Goal: Navigation & Orientation: Find specific page/section

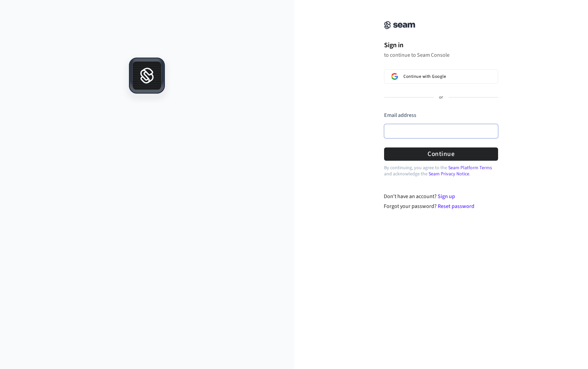
click at [420, 136] on input "Email address" at bounding box center [441, 131] width 114 height 14
click at [424, 83] on div "Continue with Google or Email address Password Continue" at bounding box center [441, 114] width 114 height 91
click at [431, 77] on span "Continue with Google" at bounding box center [424, 76] width 42 height 5
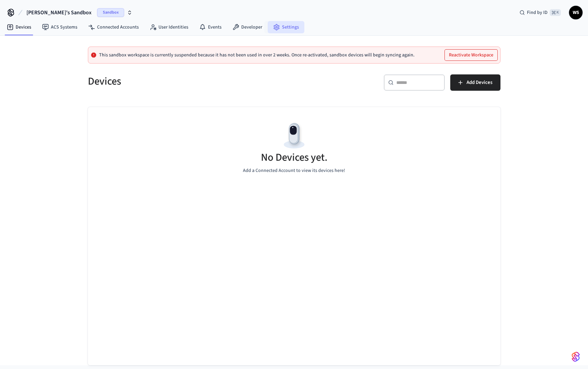
click at [285, 31] on link "Settings" at bounding box center [286, 27] width 37 height 12
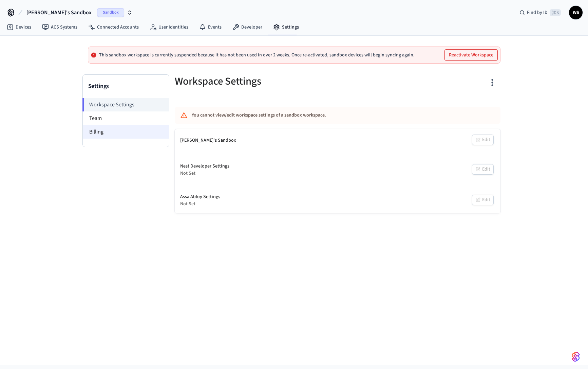
click at [114, 131] on li "Billing" at bounding box center [126, 132] width 86 height 14
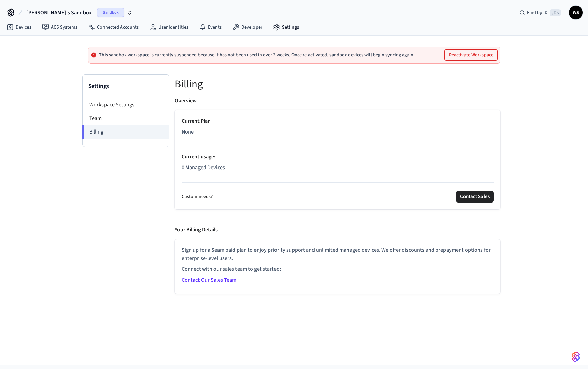
click at [261, 165] on p "0 Managed Devices" at bounding box center [338, 167] width 312 height 8
click at [89, 113] on li "Team" at bounding box center [126, 118] width 86 height 14
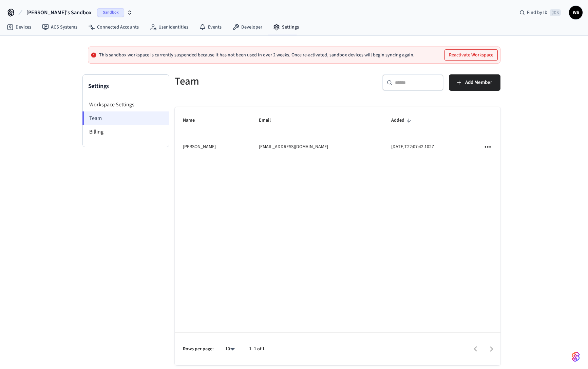
click at [104, 117] on li "Team" at bounding box center [125, 118] width 87 height 14
click at [108, 25] on link "Connected Accounts" at bounding box center [113, 27] width 61 height 12
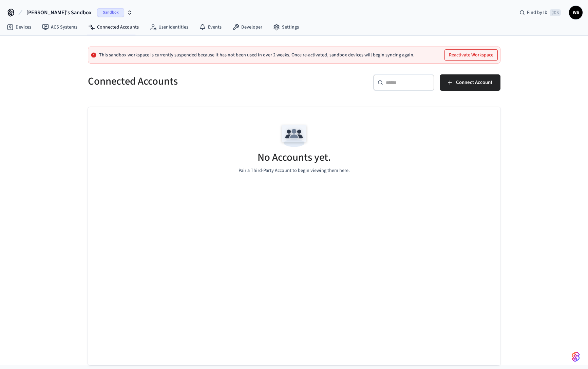
click at [495, 72] on div "​ ​ Connect Account" at bounding box center [395, 81] width 210 height 30
click at [487, 78] on span "Connect Account" at bounding box center [474, 82] width 36 height 9
click at [247, 28] on link "Developer" at bounding box center [247, 27] width 41 height 12
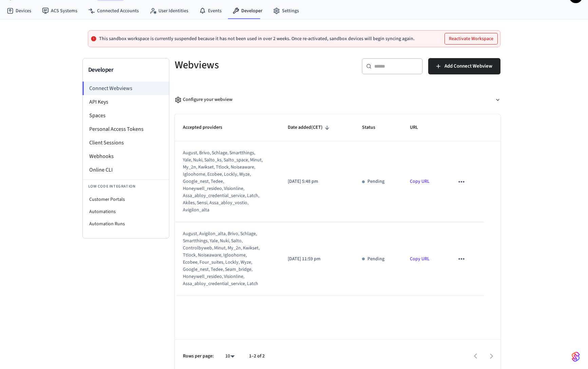
scroll to position [20, 0]
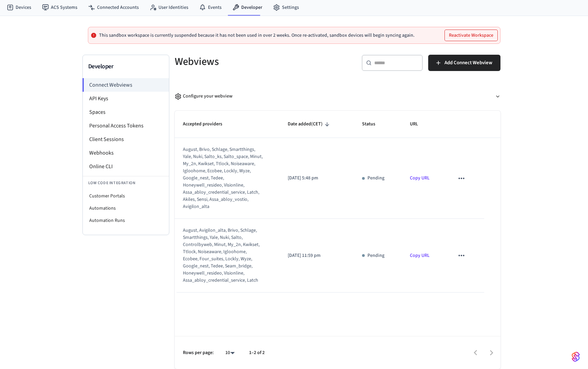
drag, startPoint x: 296, startPoint y: 254, endPoint x: 322, endPoint y: 255, distance: 26.1
click at [322, 255] on p "2024/12/23 at 11:59 pm" at bounding box center [317, 255] width 58 height 7
click at [293, 257] on p "2024/12/23 at 11:59 pm" at bounding box center [317, 255] width 58 height 7
click at [221, 182] on div "august, brivo, schlage, smartthings, yale, nuki, salto_ks, salto_space, minut, …" at bounding box center [223, 178] width 80 height 64
click at [221, 181] on div "august, brivo, schlage, smartthings, yale, nuki, salto_ks, salto_space, minut, …" at bounding box center [223, 178] width 80 height 64
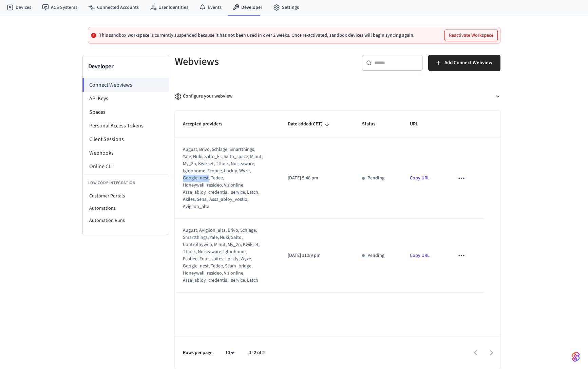
scroll to position [0, 0]
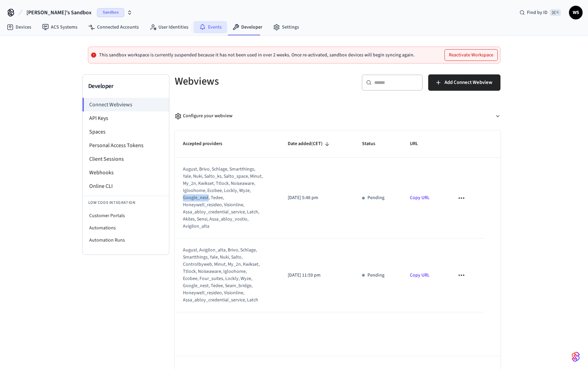
click at [208, 30] on link "Events" at bounding box center [210, 27] width 33 height 12
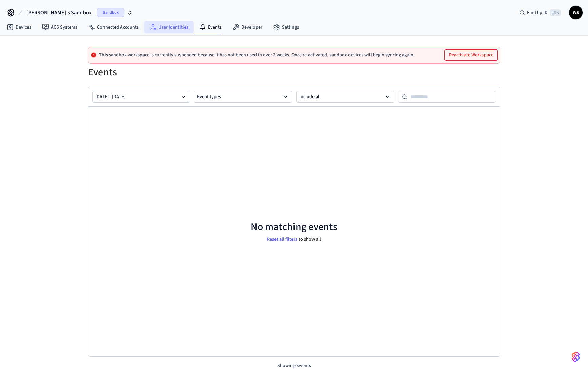
click at [167, 30] on link "User Identities" at bounding box center [169, 27] width 50 height 12
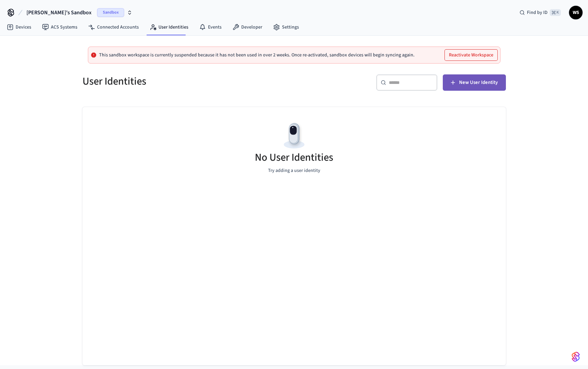
click at [489, 81] on span "New User Identity" at bounding box center [478, 82] width 39 height 9
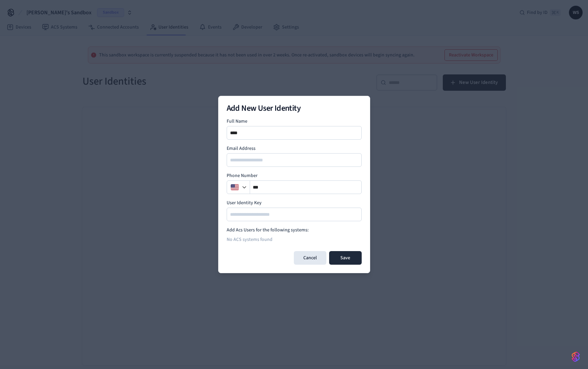
type input "****"
click at [294, 186] on input "**" at bounding box center [306, 187] width 112 height 8
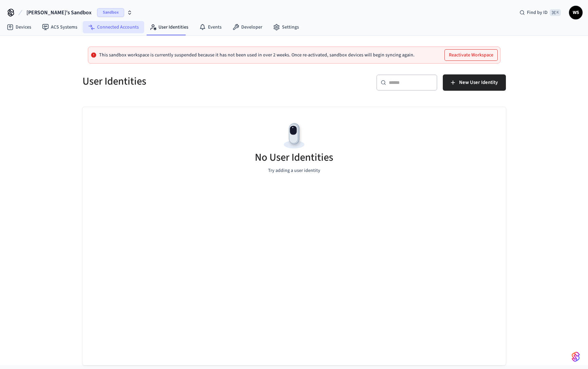
click at [122, 30] on link "Connected Accounts" at bounding box center [113, 27] width 61 height 12
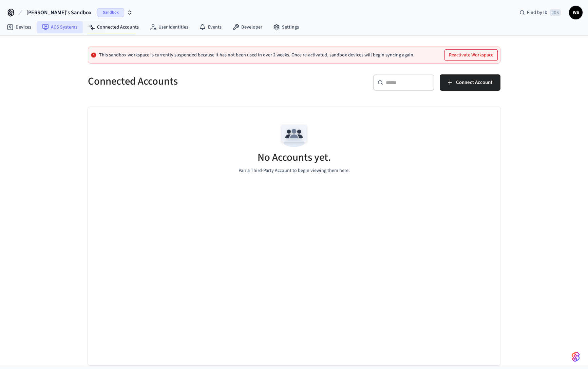
click at [54, 31] on link "ACS Systems" at bounding box center [60, 27] width 46 height 12
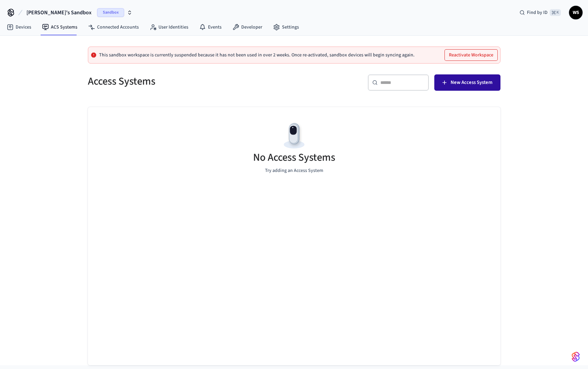
click at [473, 85] on span "New Access System" at bounding box center [472, 82] width 42 height 9
click at [454, 53] on button "Reactivate Workspace" at bounding box center [471, 55] width 53 height 11
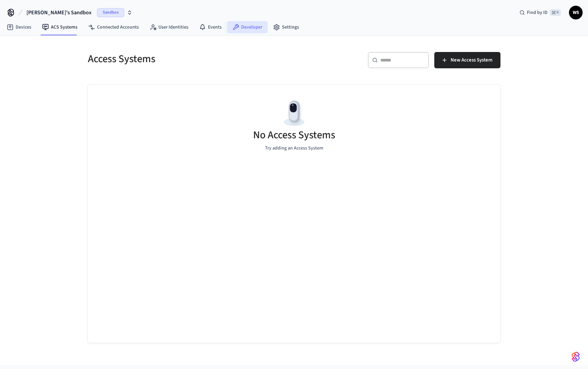
click at [251, 22] on link "Developer" at bounding box center [247, 27] width 41 height 12
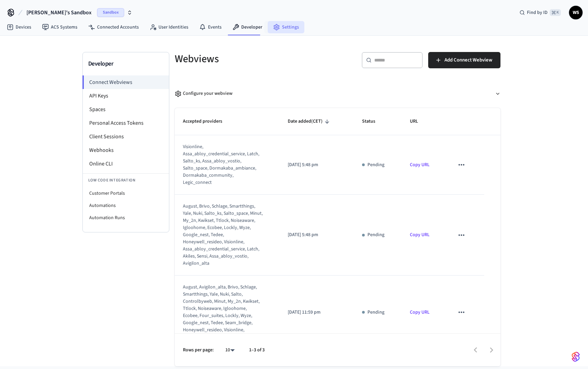
click at [284, 26] on link "Settings" at bounding box center [286, 27] width 37 height 12
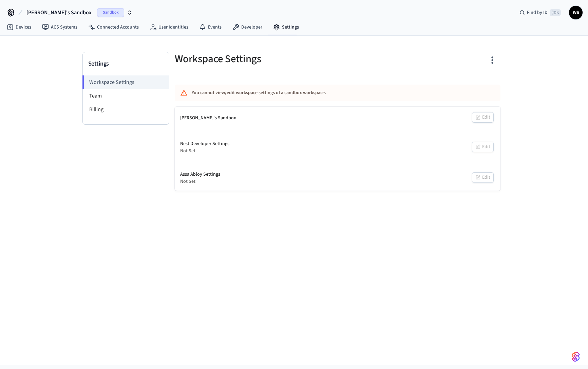
click at [485, 148] on div "Nest Developer Settings Not Set Edit" at bounding box center [338, 147] width 326 height 25
click at [67, 29] on link "ACS Systems" at bounding box center [60, 27] width 46 height 12
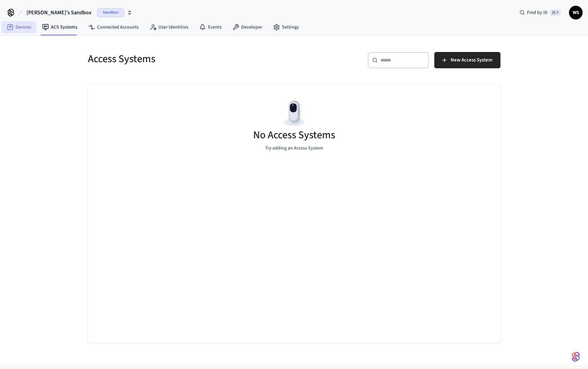
click at [24, 32] on link "Devices" at bounding box center [18, 27] width 35 height 12
click at [97, 12] on span "Sandbox" at bounding box center [110, 12] width 27 height 9
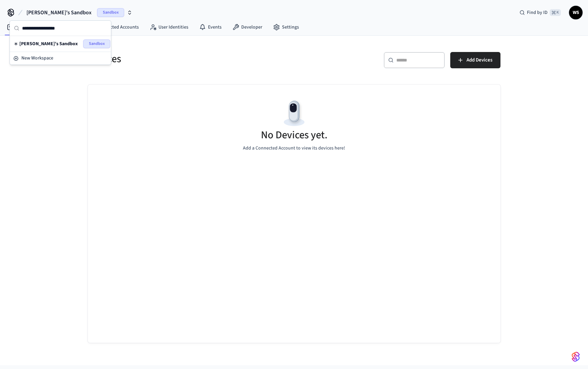
click at [97, 12] on span "Sandbox" at bounding box center [110, 12] width 27 height 9
click at [97, 14] on span "Sandbox" at bounding box center [110, 12] width 27 height 9
click at [68, 27] on input "text" at bounding box center [64, 28] width 85 height 15
click at [134, 30] on link "Connected Accounts" at bounding box center [113, 27] width 61 height 12
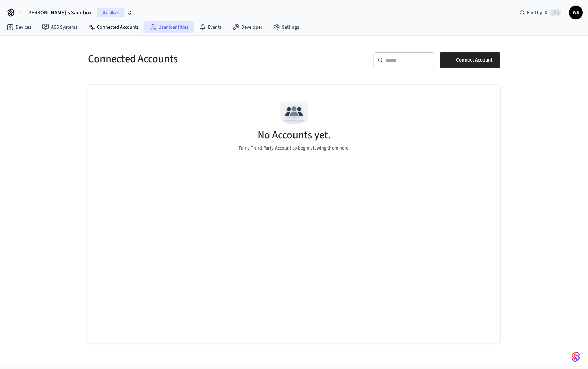
click at [155, 29] on link "User Identities" at bounding box center [169, 27] width 50 height 12
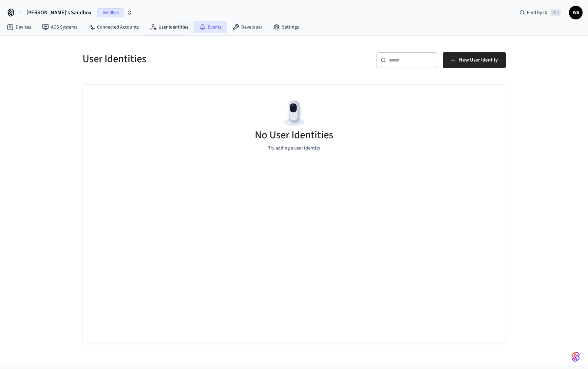
click at [223, 23] on link "Events" at bounding box center [210, 27] width 33 height 12
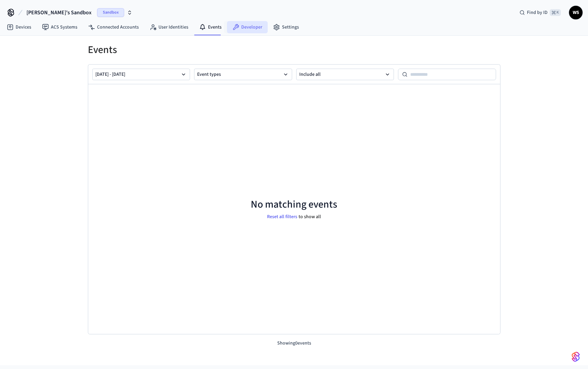
click at [248, 25] on link "Developer" at bounding box center [247, 27] width 41 height 12
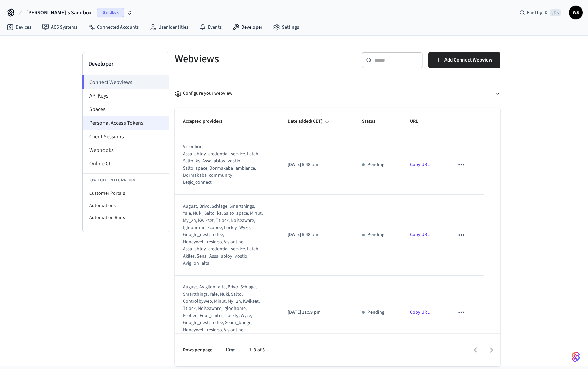
click at [103, 124] on li "Personal Access Tokens" at bounding box center [126, 123] width 86 height 14
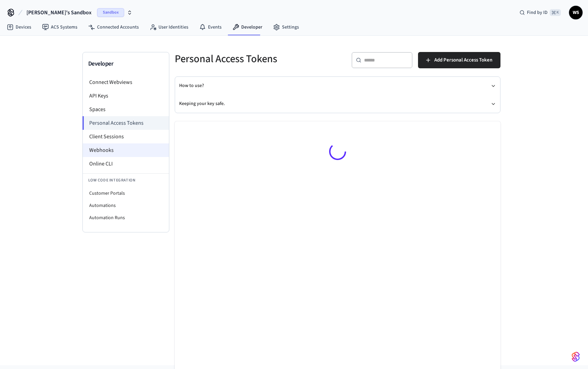
click at [111, 147] on li "Webhooks" at bounding box center [126, 150] width 86 height 14
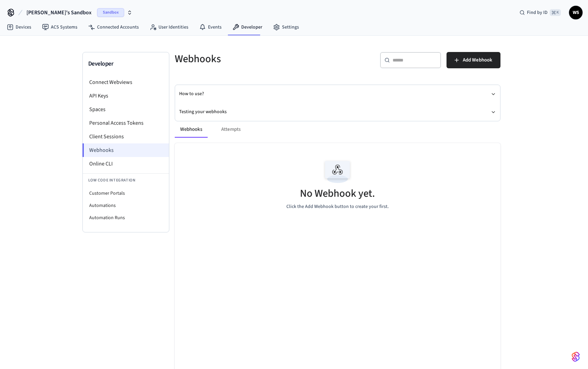
click at [116, 150] on li "Webhooks" at bounding box center [125, 150] width 87 height 14
click at [108, 165] on li "Online CLI" at bounding box center [126, 164] width 86 height 14
click at [114, 26] on link "Connected Accounts" at bounding box center [113, 27] width 61 height 12
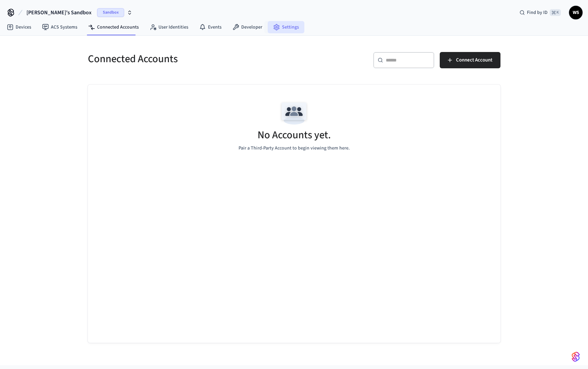
click at [275, 25] on icon at bounding box center [276, 27] width 5 height 6
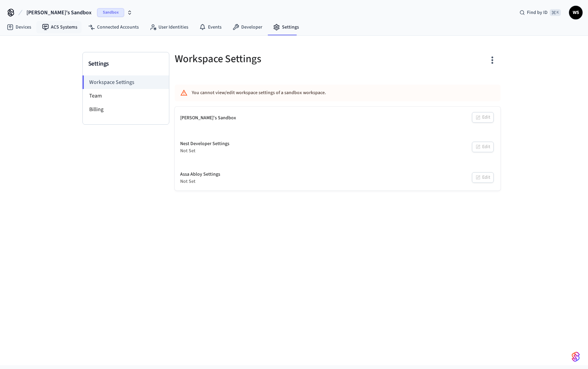
click at [56, 20] on nav "Devices ACS Systems Connected Accounts User Identities Events Developer Settings" at bounding box center [152, 28] width 303 height 16
click at [57, 22] on link "ACS Systems" at bounding box center [60, 27] width 46 height 12
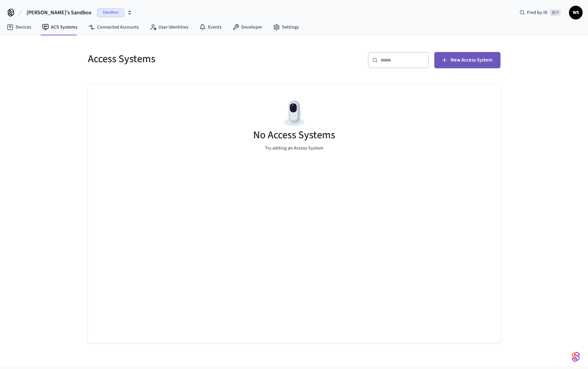
click at [470, 57] on span "New Access System" at bounding box center [472, 60] width 42 height 9
click at [272, 32] on link "Settings" at bounding box center [286, 27] width 37 height 12
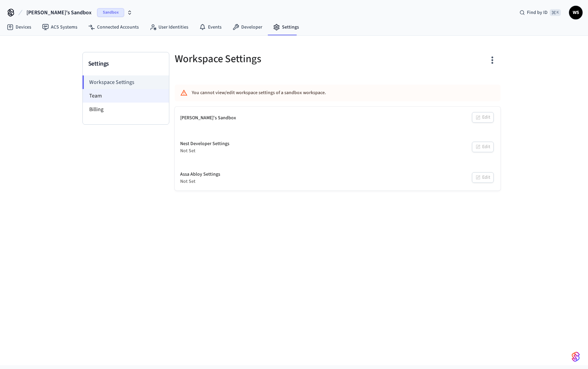
click at [124, 96] on li "Team" at bounding box center [126, 96] width 86 height 14
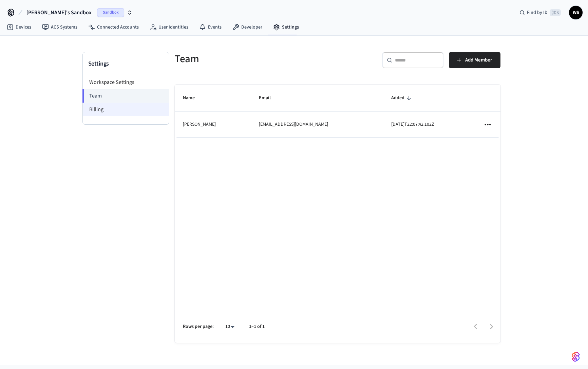
click at [121, 107] on li "Billing" at bounding box center [126, 109] width 86 height 14
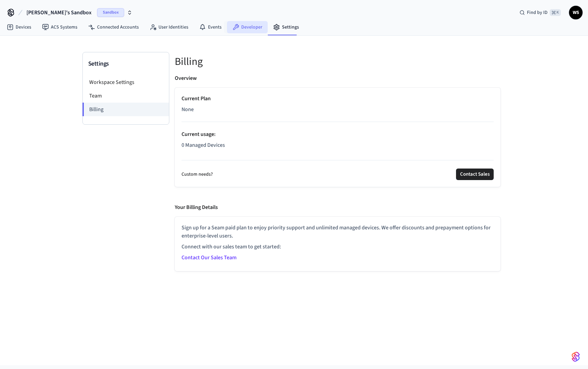
click at [238, 25] on link "Developer" at bounding box center [247, 27] width 41 height 12
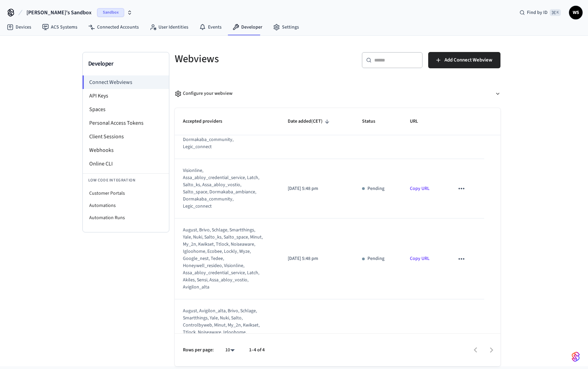
scroll to position [61, 0]
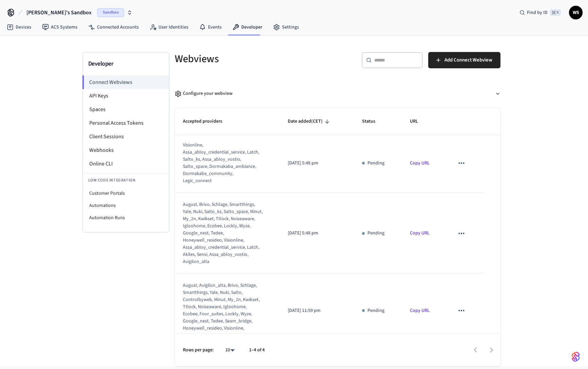
click at [233, 201] on div "august, brivo, schlage, smartthings, yale, nuki, salto_ks, salto_space, minut, …" at bounding box center [223, 233] width 80 height 64
click at [217, 204] on div "august, brivo, schlage, smartthings, yale, nuki, salto_ks, salto_space, minut, …" at bounding box center [223, 233] width 80 height 64
click at [117, 90] on li "API Keys" at bounding box center [126, 96] width 86 height 14
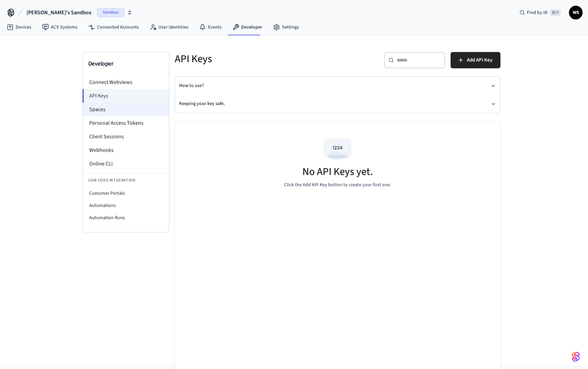
click at [116, 109] on li "Spaces" at bounding box center [126, 109] width 86 height 14
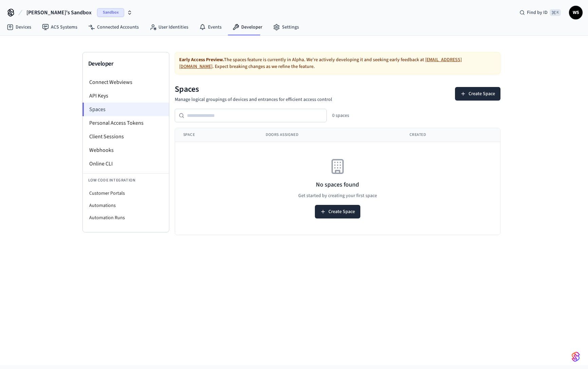
click at [116, 102] on li "Spaces" at bounding box center [125, 109] width 87 height 14
click at [120, 94] on li "API Keys" at bounding box center [126, 96] width 86 height 14
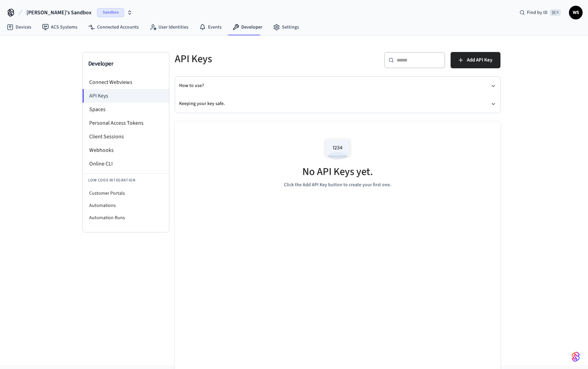
click at [101, 13] on div "Sandbox" at bounding box center [114, 12] width 35 height 9
click at [58, 46] on div "Wouter's Sandbox Sandbox" at bounding box center [60, 43] width 93 height 9
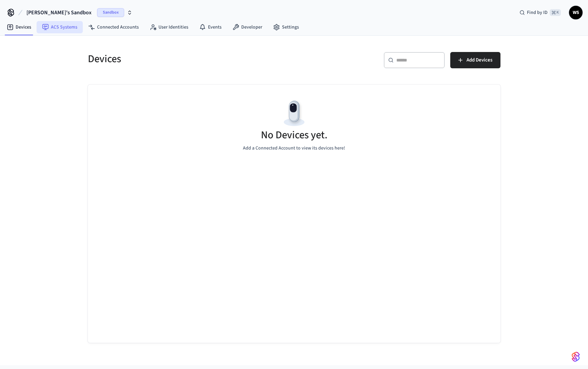
click at [66, 30] on link "ACS Systems" at bounding box center [60, 27] width 46 height 12
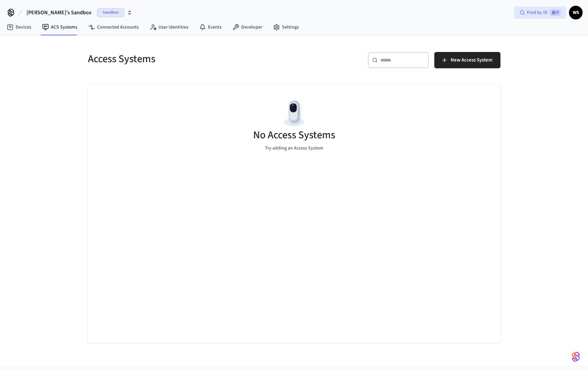
click at [537, 11] on span "Find by ID" at bounding box center [537, 12] width 21 height 7
click at [572, 17] on span "WS" at bounding box center [576, 12] width 12 height 12
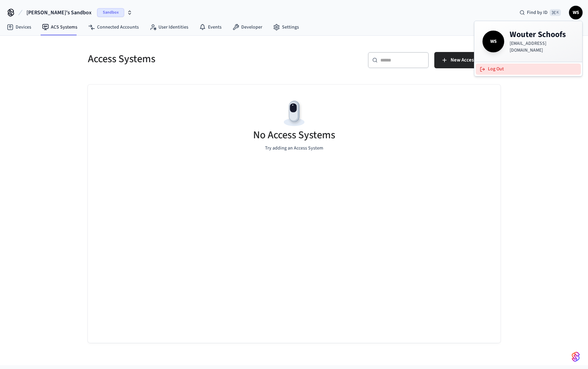
click at [525, 65] on button "Log Out" at bounding box center [528, 68] width 105 height 11
